Goal: Task Accomplishment & Management: Use online tool/utility

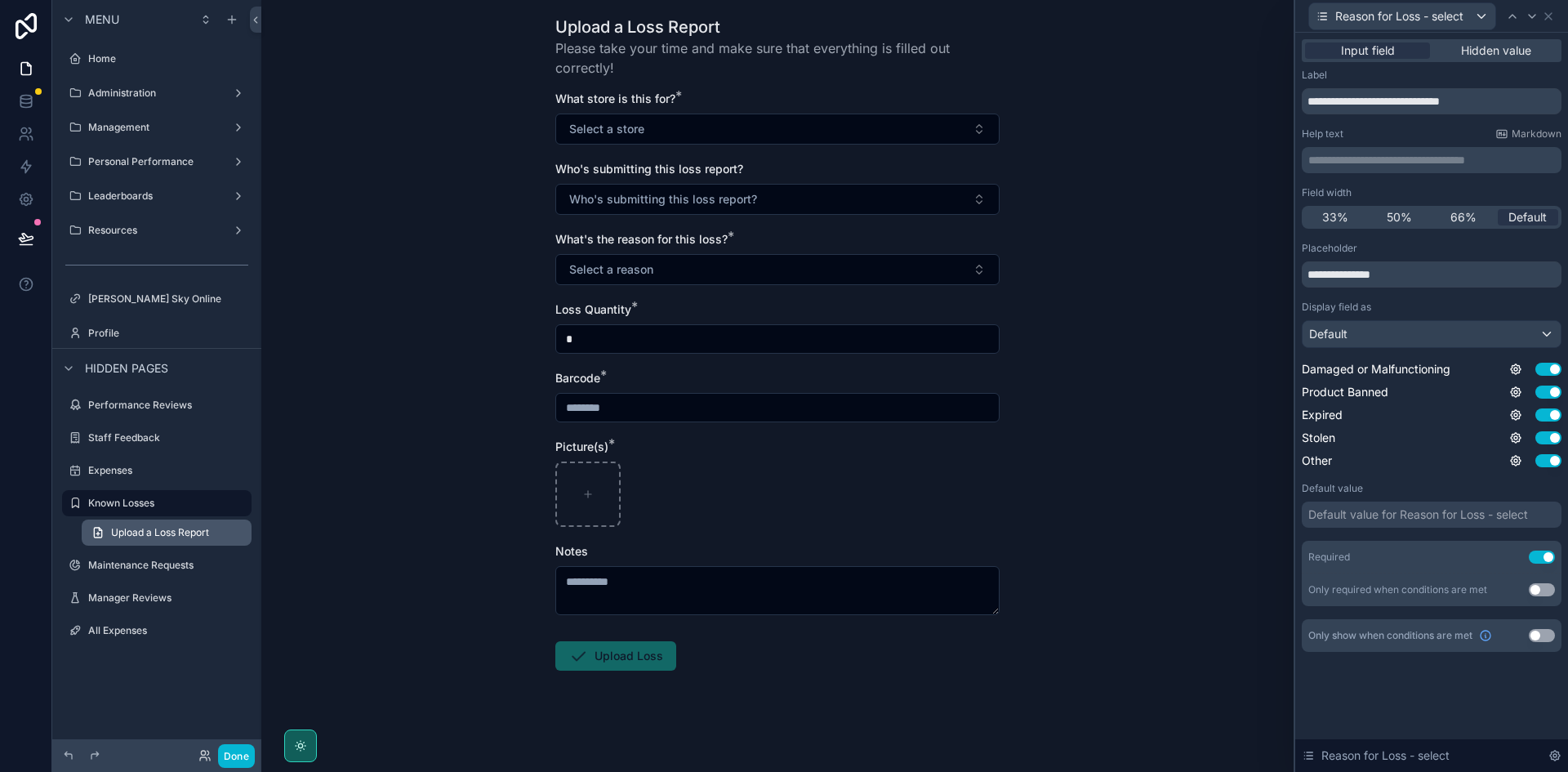
scroll to position [47, 0]
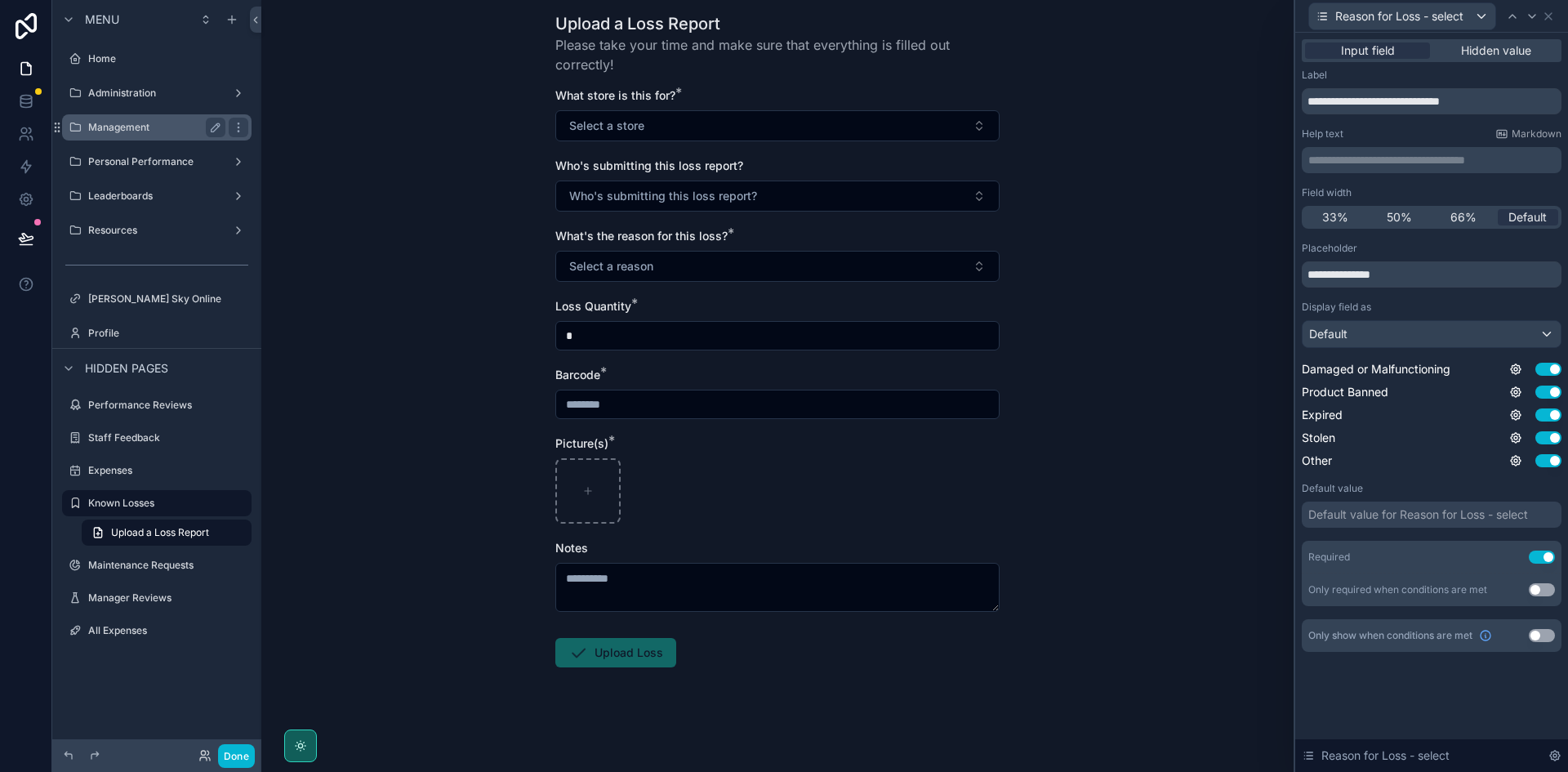
click at [160, 124] on label "Management" at bounding box center [153, 127] width 131 height 13
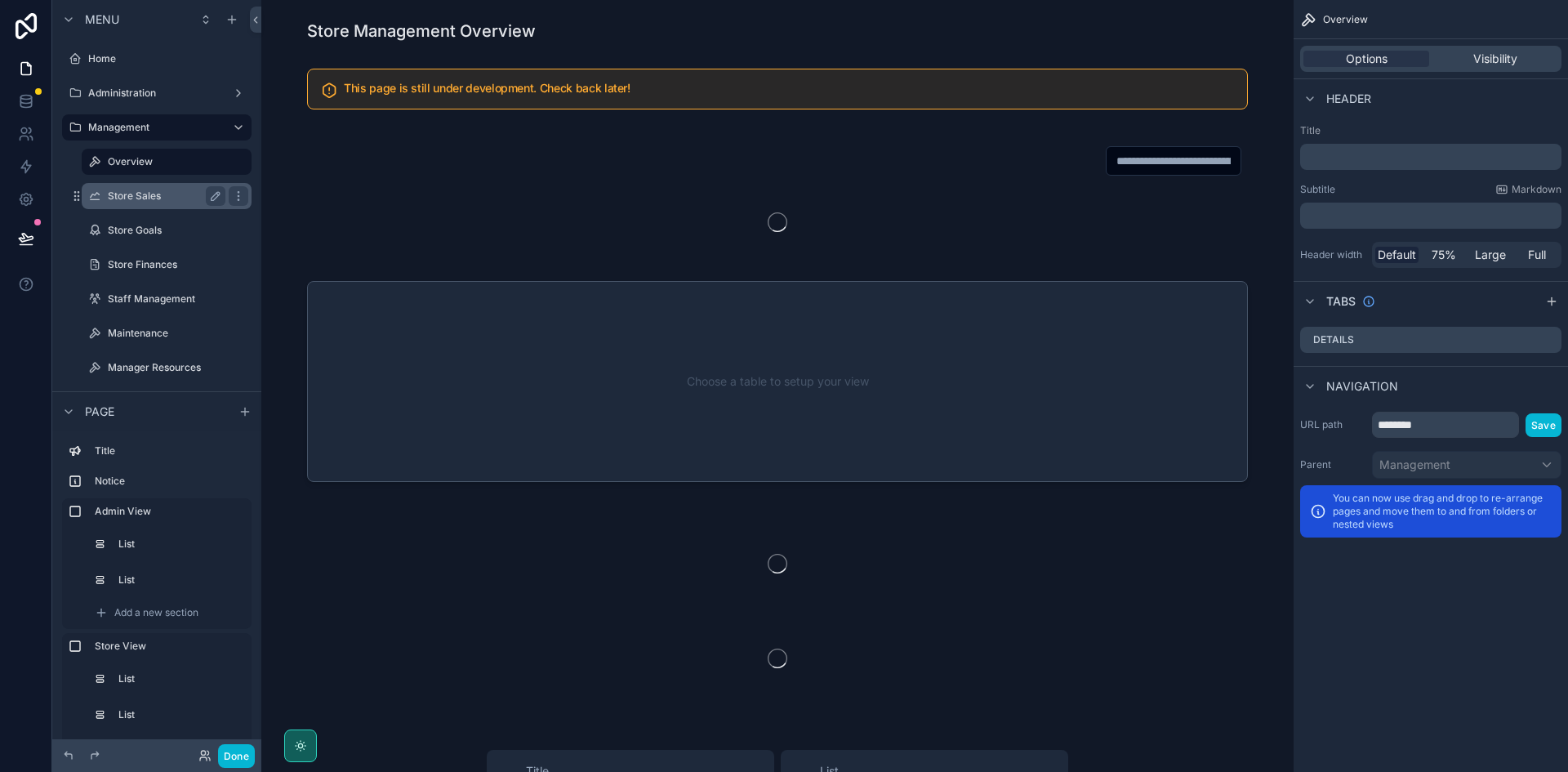
click at [162, 198] on label "Store Sales" at bounding box center [163, 195] width 111 height 13
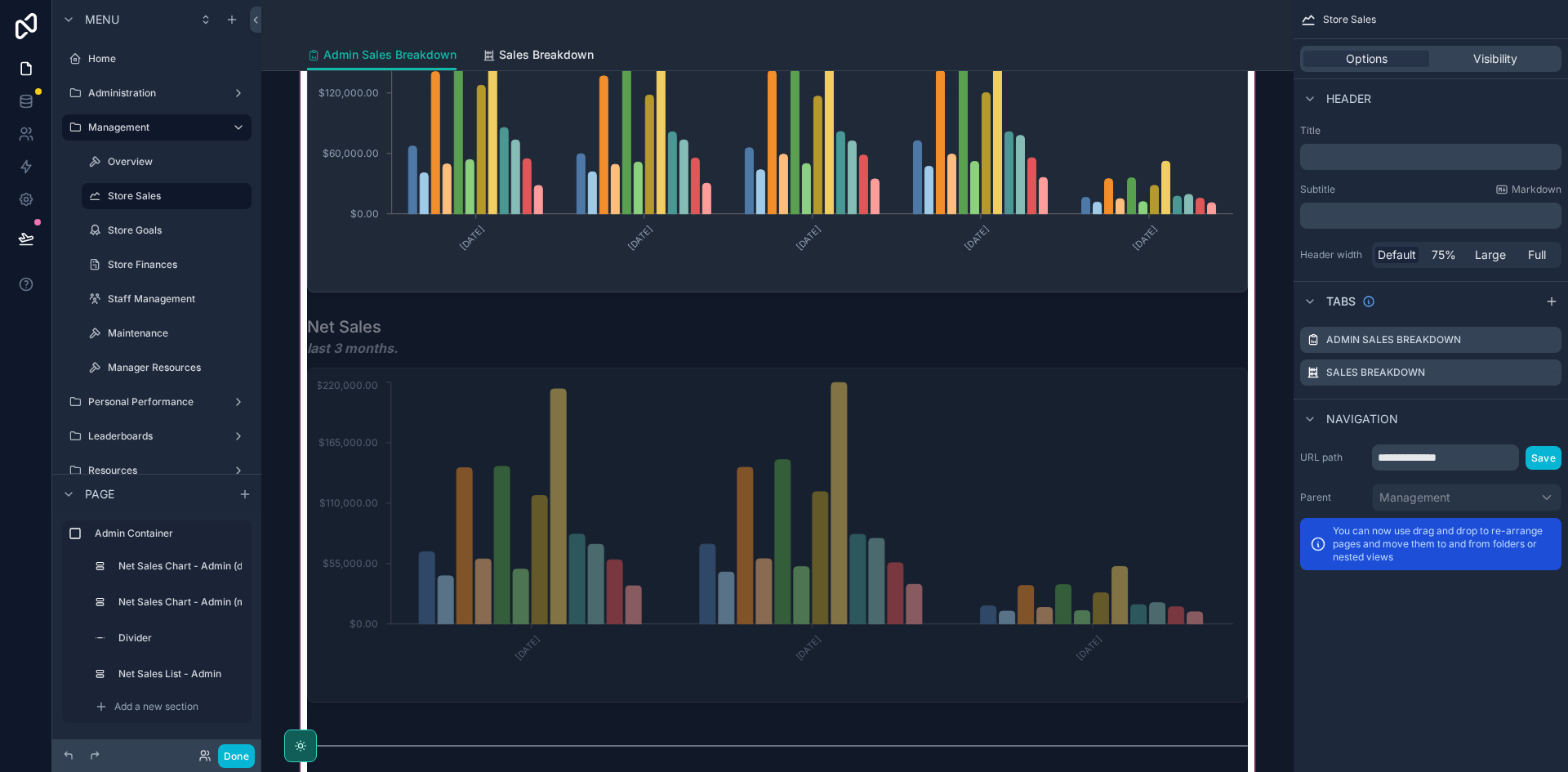
scroll to position [490, 0]
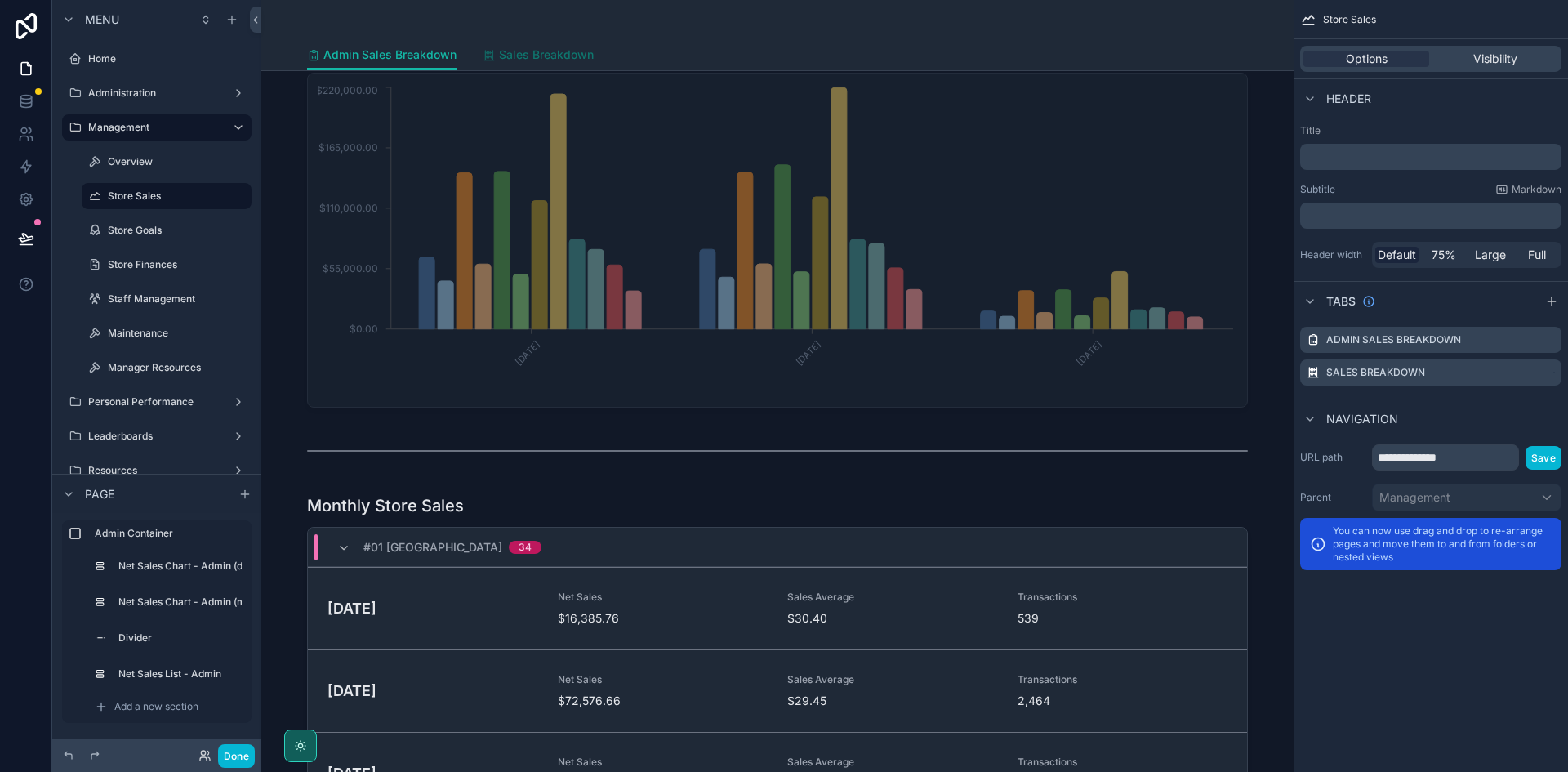
click at [567, 53] on span "Sales Breakdown" at bounding box center [546, 55] width 95 height 16
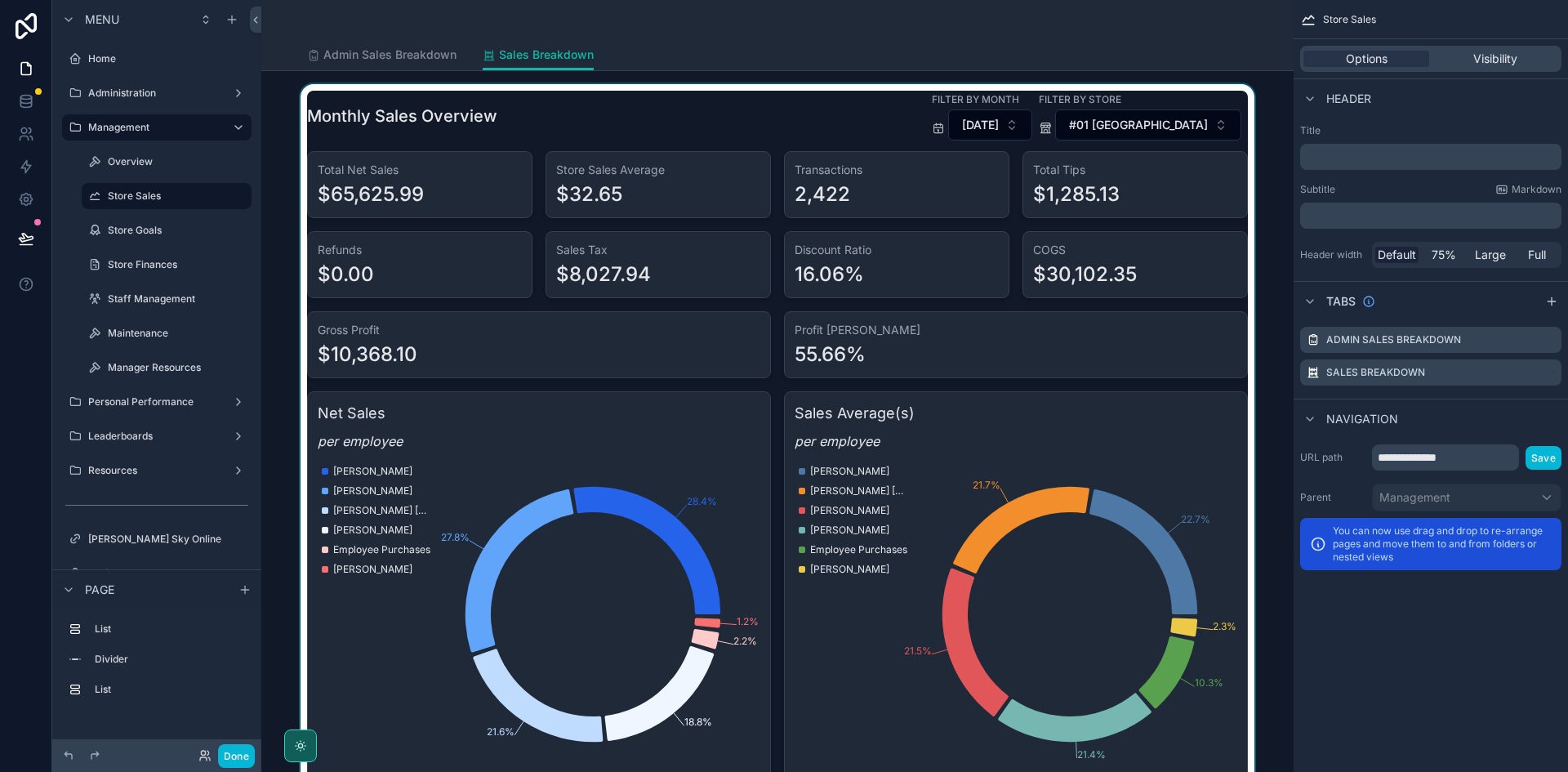
click at [1107, 265] on div "scrollable content" at bounding box center [777, 436] width 1006 height 704
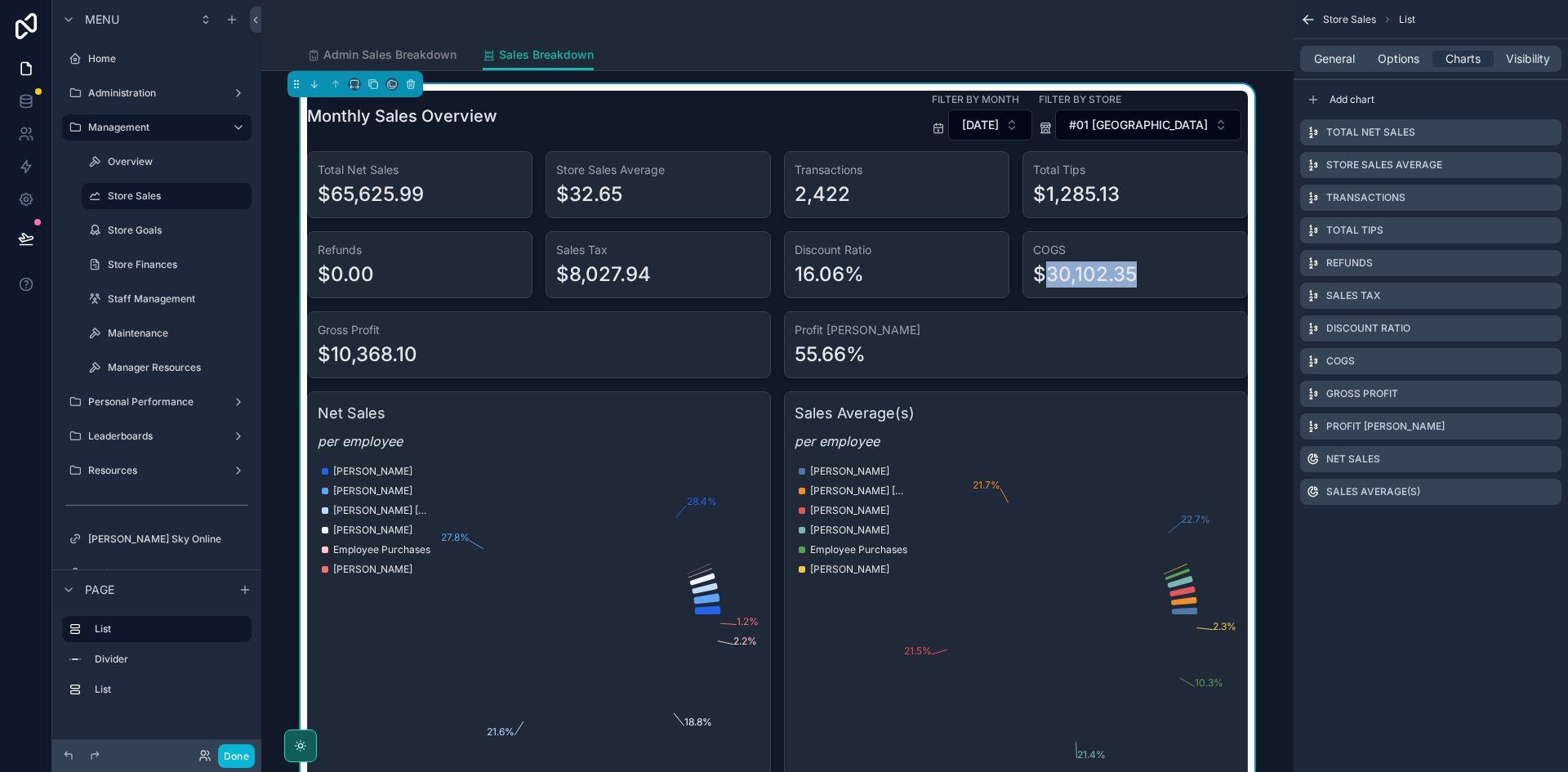
drag, startPoint x: 1135, startPoint y: 271, endPoint x: 1011, endPoint y: 278, distance: 124.2
click at [1033, 277] on div "$30,102.35" at bounding box center [1135, 274] width 204 height 26
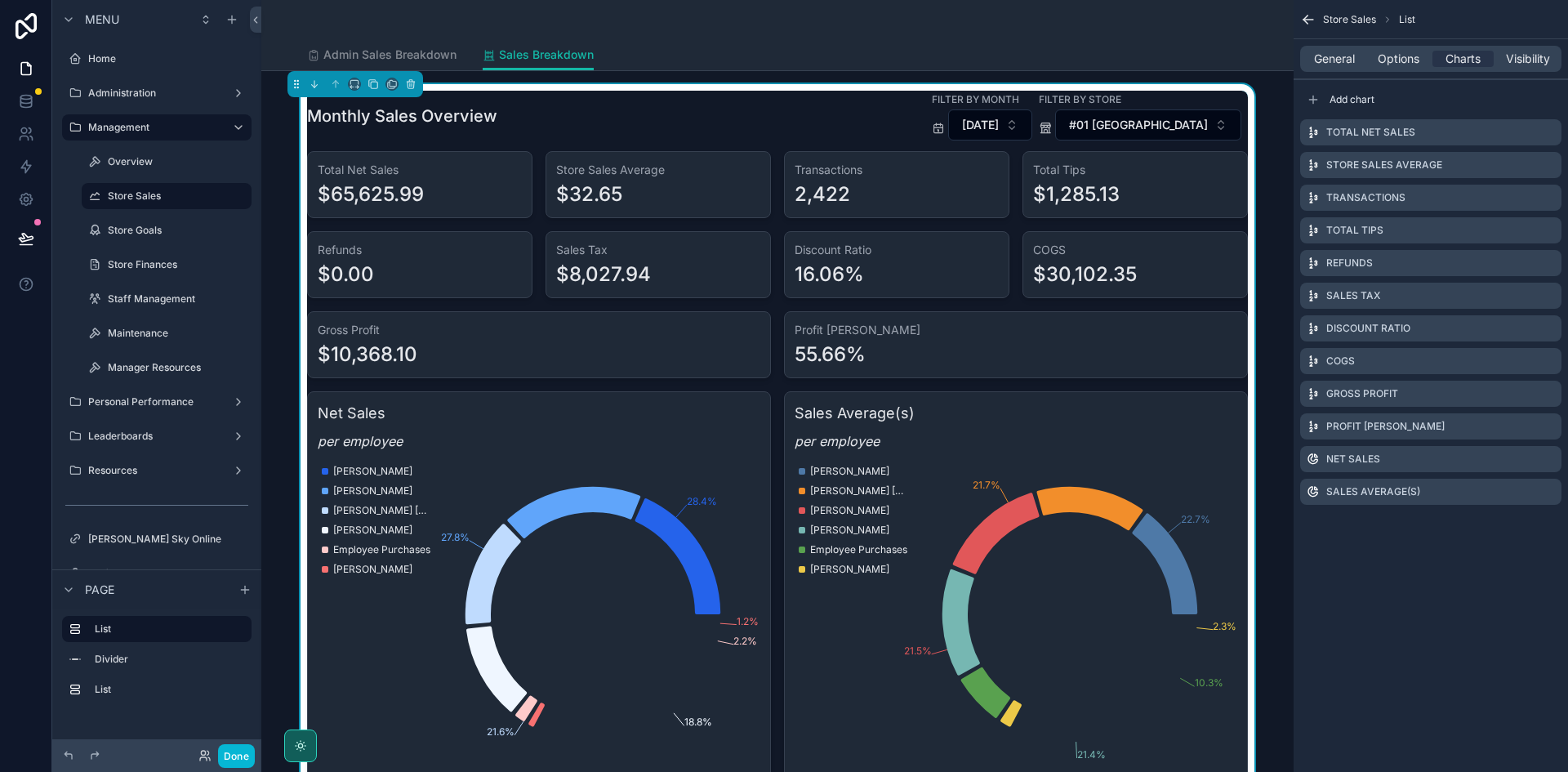
click at [990, 291] on div "Discount Ratio 16.06%" at bounding box center [897, 264] width 225 height 67
